Goal: Check status: Check status

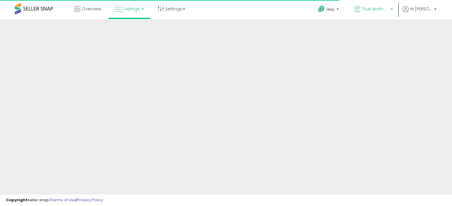
click at [393, 7] on p "True North Supply & Co." at bounding box center [373, 9] width 39 height 7
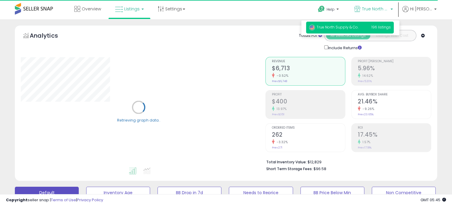
click at [393, 7] on p "True North Supply & Co." at bounding box center [373, 9] width 39 height 7
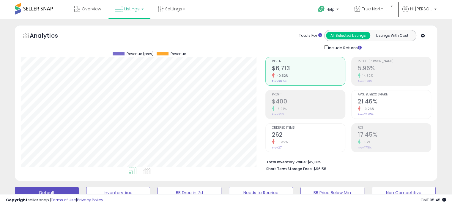
click at [128, 14] on link "Listings" at bounding box center [130, 9] width 38 height 18
click at [244, 18] on div "Overview Listings" at bounding box center [145, 12] width 298 height 25
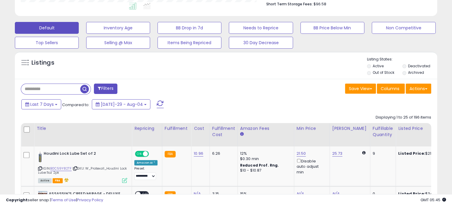
scroll to position [178, 0]
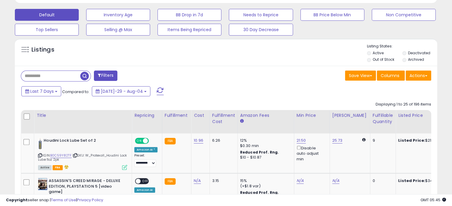
click at [58, 75] on input "text" at bounding box center [50, 76] width 59 height 10
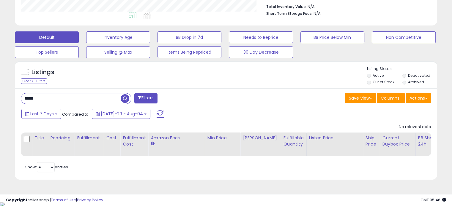
scroll to position [122, 244]
click at [101, 103] on input "*****" at bounding box center [71, 99] width 100 height 10
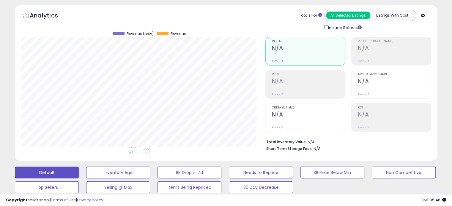
scroll to position [0, 0]
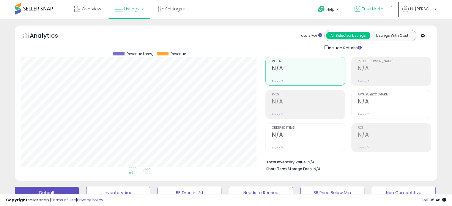
click at [370, 9] on span "True North Supply & Co." at bounding box center [375, 9] width 27 height 6
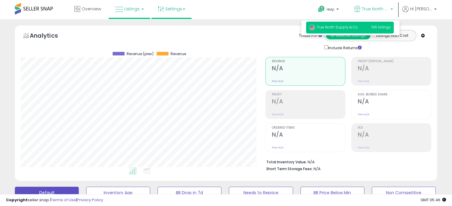
click at [182, 13] on link "Settings" at bounding box center [171, 9] width 36 height 18
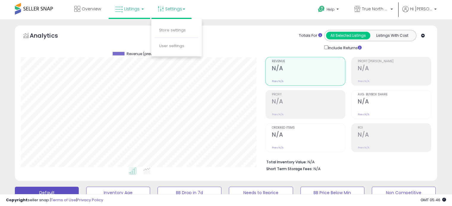
click at [128, 12] on link "Listings" at bounding box center [130, 9] width 38 height 18
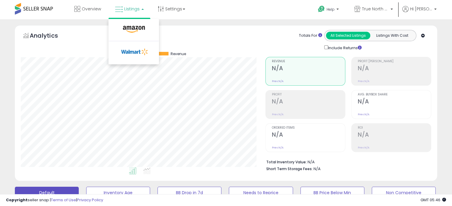
click at [230, 13] on div "Overview Listings" at bounding box center [145, 12] width 298 height 25
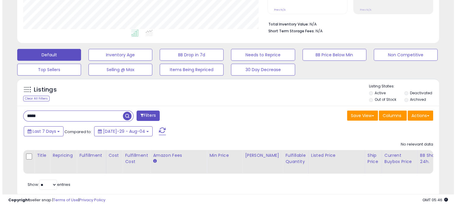
scroll to position [156, 0]
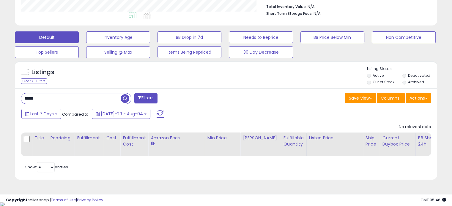
click at [63, 100] on input "*****" at bounding box center [71, 99] width 100 height 10
type input "*******"
click at [125, 121] on div "Last 7 Days Compared to: Jul-29 - Aug-04" at bounding box center [174, 114] width 308 height 13
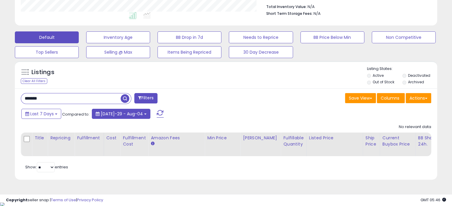
click at [119, 117] on button "[DATE]-29 - Aug-04" at bounding box center [121, 114] width 59 height 10
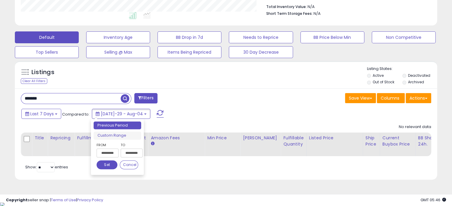
click at [126, 153] on input "**********" at bounding box center [132, 153] width 22 height 9
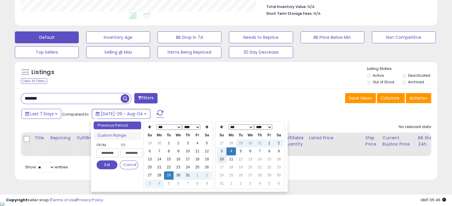
type input "**********"
click at [230, 154] on td "4" at bounding box center [231, 152] width 10 height 8
type input "**********"
click at [230, 158] on td "11" at bounding box center [231, 160] width 10 height 8
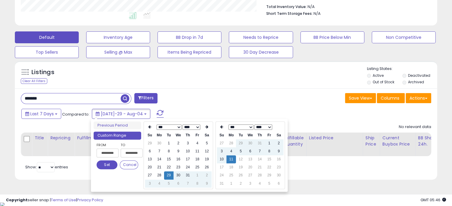
type input "**********"
click at [104, 164] on button "Set" at bounding box center [107, 165] width 21 height 9
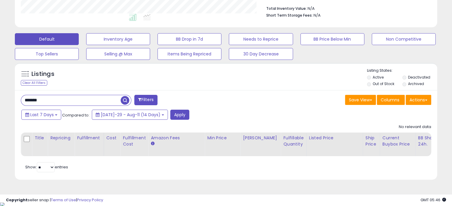
click at [220, 110] on div "Last 7 Days Compared to: Jul-29 - Aug-11 (14 Days) Apply" at bounding box center [174, 116] width 308 height 12
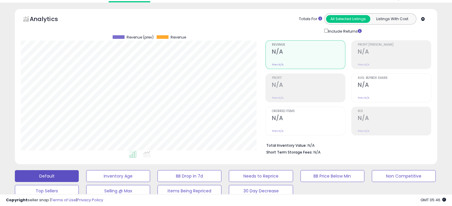
scroll to position [0, 0]
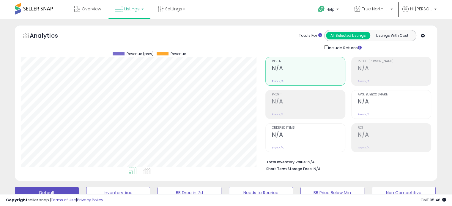
click at [27, 10] on span at bounding box center [34, 9] width 38 height 12
click at [135, 10] on span "Listings" at bounding box center [131, 9] width 15 height 6
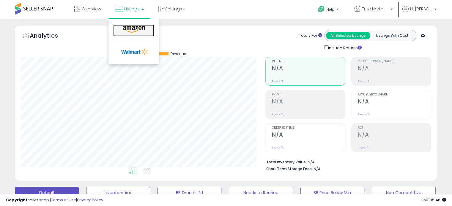
click at [133, 33] on link at bounding box center [133, 31] width 41 height 12
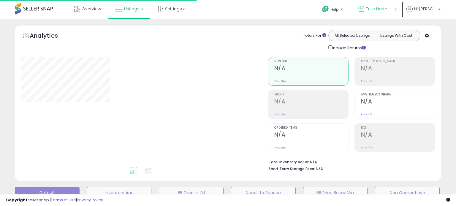
click at [402, 13] on link "True North Supply & Co." at bounding box center [378, 9] width 48 height 19
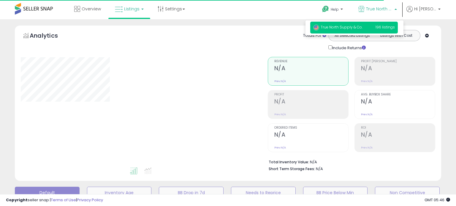
click at [393, 11] on span "True North Supply & Co." at bounding box center [379, 9] width 27 height 6
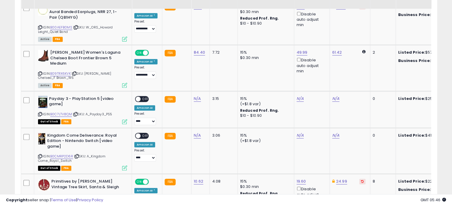
scroll to position [356, 0]
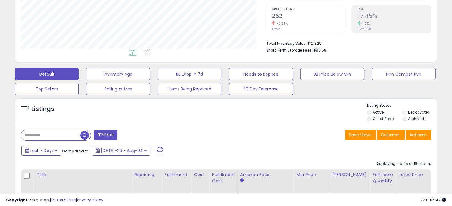
scroll to position [238, 0]
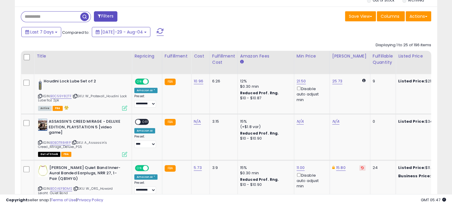
click at [38, 37] on div "Last 7 Days Compared to: Jul-29 - Aug-04" at bounding box center [174, 32] width 308 height 13
click at [32, 32] on span "Last 7 Days" at bounding box center [41, 32] width 23 height 6
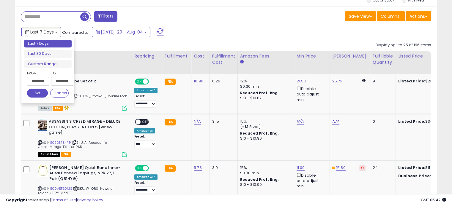
type input "**********"
click at [215, 30] on div "Last 7 Days Compared to: Jul-29 - Aug-04" at bounding box center [174, 32] width 308 height 13
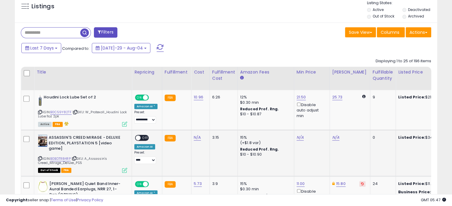
scroll to position [178, 0]
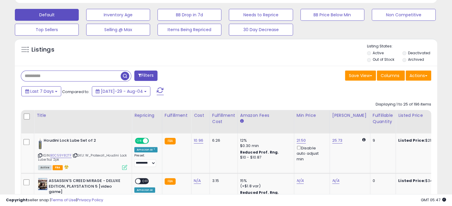
click at [64, 77] on input "text" at bounding box center [71, 76] width 100 height 10
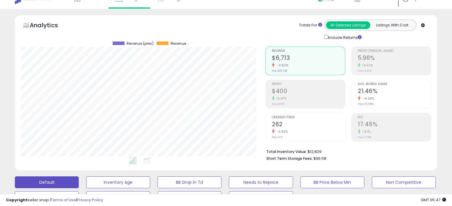
scroll to position [0, 0]
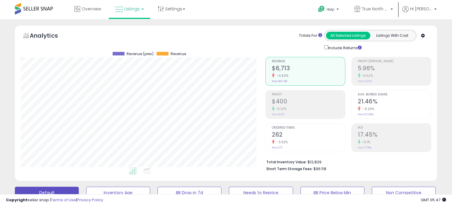
click at [141, 11] on link "Listings" at bounding box center [130, 9] width 38 height 18
click at [393, 7] on p "True North Supply & Co." at bounding box center [373, 9] width 39 height 7
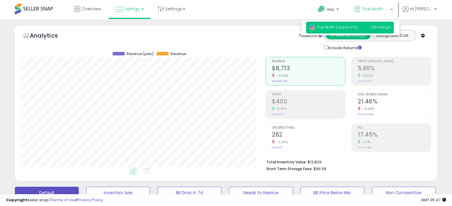
click at [247, 40] on div "Analytics Totals For All Selected Listings Listings With Cost Include Returns" at bounding box center [226, 40] width 410 height 21
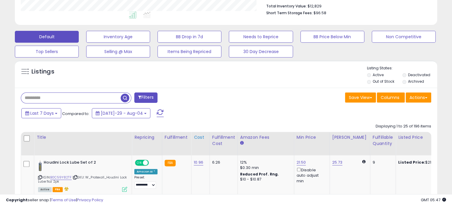
scroll to position [178, 0]
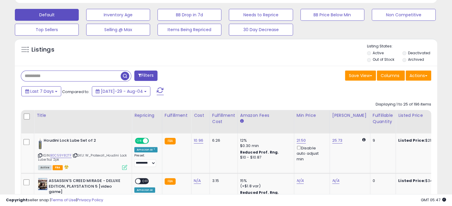
click at [53, 78] on input "text" at bounding box center [71, 76] width 100 height 10
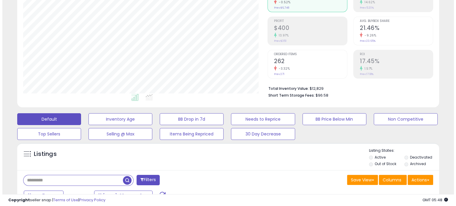
scroll to position [89, 0]
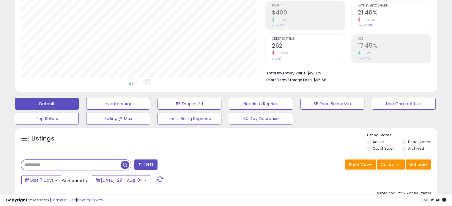
click at [57, 164] on input "text" at bounding box center [71, 165] width 100 height 10
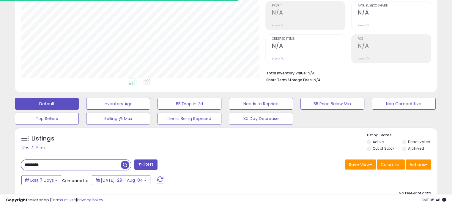
scroll to position [122, 244]
click at [27, 163] on input "********" at bounding box center [71, 165] width 100 height 10
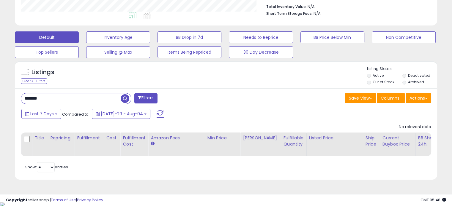
click at [37, 97] on input "*******" at bounding box center [71, 99] width 100 height 10
type input "*****"
click at [145, 96] on button "Filters" at bounding box center [145, 98] width 23 height 10
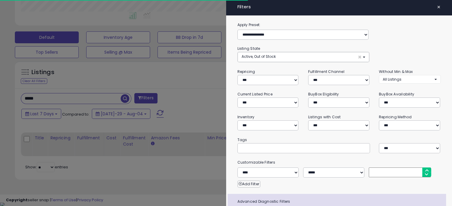
scroll to position [122, 247]
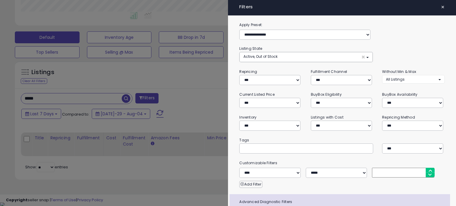
click at [213, 83] on div at bounding box center [228, 103] width 456 height 206
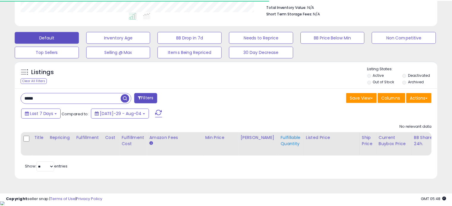
scroll to position [296945, 296823]
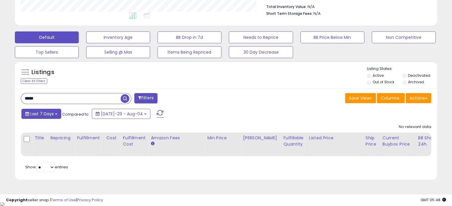
click at [59, 113] on button "Last 7 Days" at bounding box center [41, 114] width 40 height 10
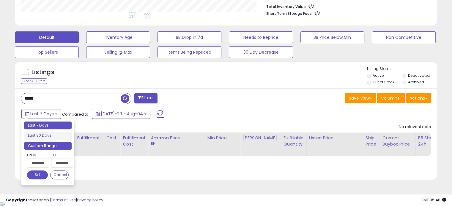
click at [42, 143] on li "Custom Range" at bounding box center [48, 146] width 48 height 8
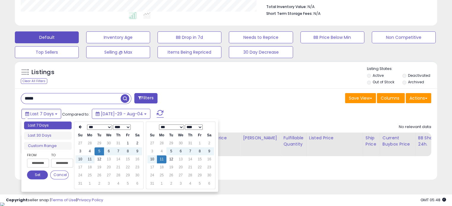
type input "**********"
click at [173, 148] on td "5" at bounding box center [171, 152] width 10 height 8
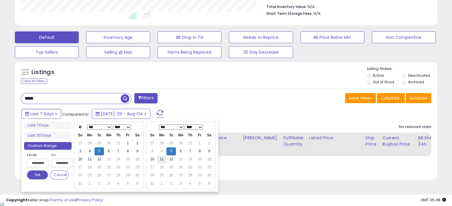
click at [163, 158] on td "11" at bounding box center [162, 160] width 10 height 8
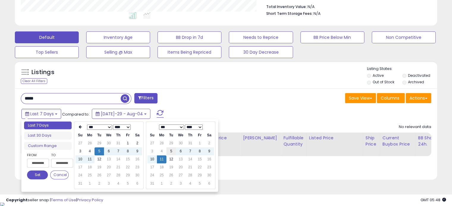
click at [171, 149] on td "5" at bounding box center [171, 152] width 10 height 8
type input "**********"
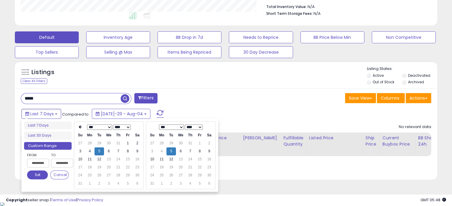
click at [170, 158] on td "12" at bounding box center [171, 160] width 10 height 8
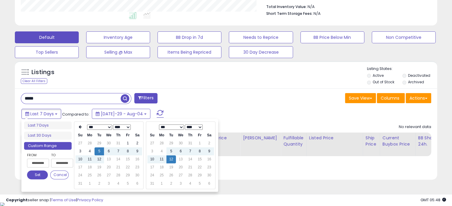
click at [42, 177] on button "Set" at bounding box center [37, 175] width 21 height 9
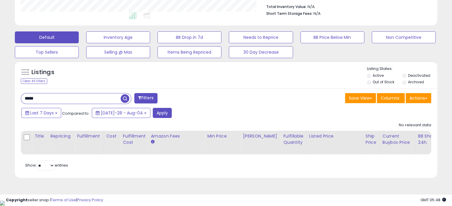
scroll to position [154, 0]
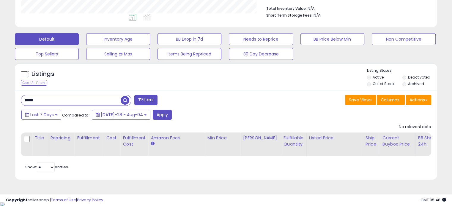
click at [200, 111] on div "Last 7 Days Compared to: Jul-28 - Aug-04 Apply" at bounding box center [174, 116] width 308 height 12
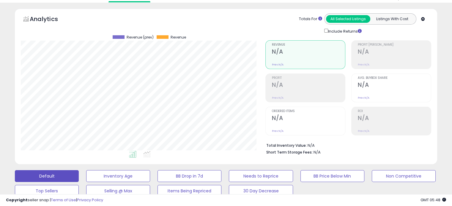
scroll to position [0, 0]
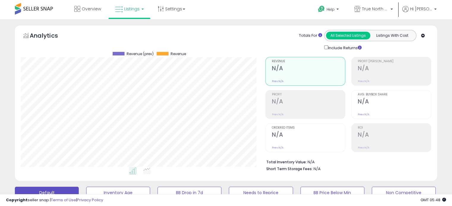
click at [141, 12] on link "Listings" at bounding box center [130, 9] width 38 height 18
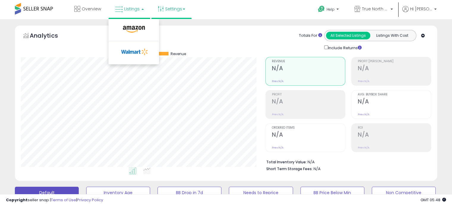
click at [168, 14] on link "Settings" at bounding box center [171, 9] width 36 height 18
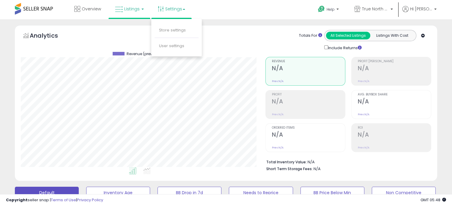
click at [135, 13] on link "Listings" at bounding box center [130, 9] width 38 height 18
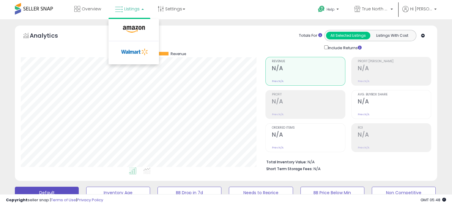
click at [243, 13] on div "Overview Listings" at bounding box center [145, 12] width 298 height 25
click at [395, 14] on link "True North Supply & Co." at bounding box center [374, 9] width 48 height 19
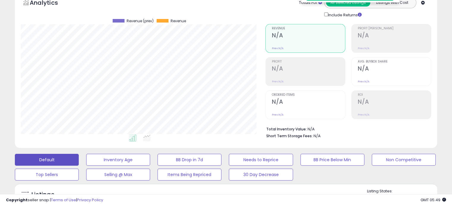
scroll to position [30, 0]
